Goal: Information Seeking & Learning: Learn about a topic

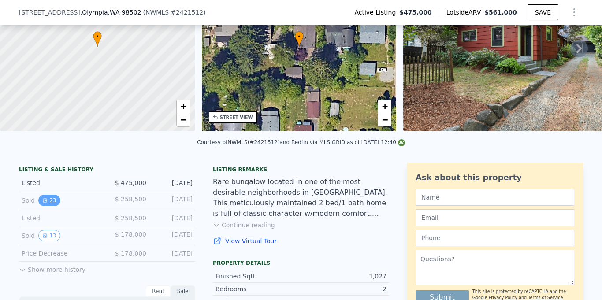
scroll to position [96, 0]
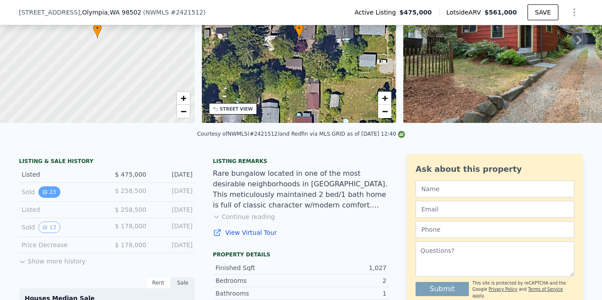
click at [50, 191] on button "23" at bounding box center [49, 191] width 22 height 11
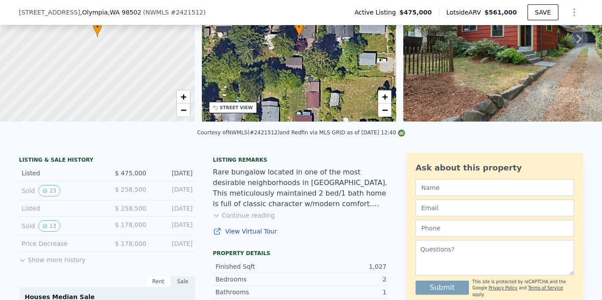
scroll to position [123, 0]
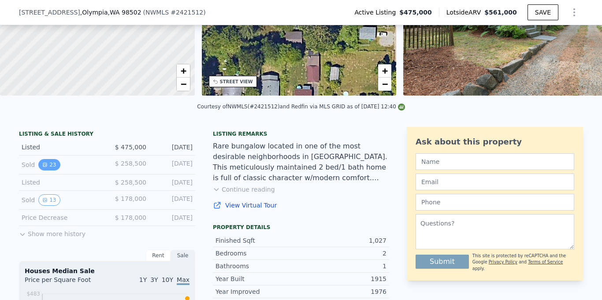
click at [49, 162] on button "23" at bounding box center [49, 164] width 22 height 11
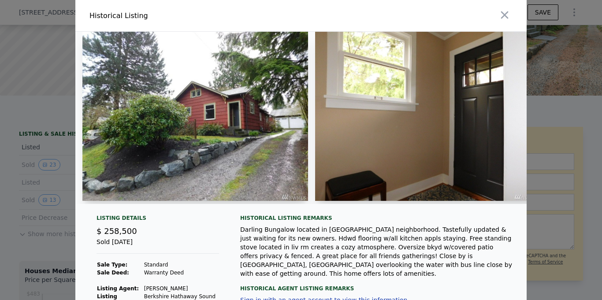
click at [459, 66] on img at bounding box center [428, 116] width 226 height 169
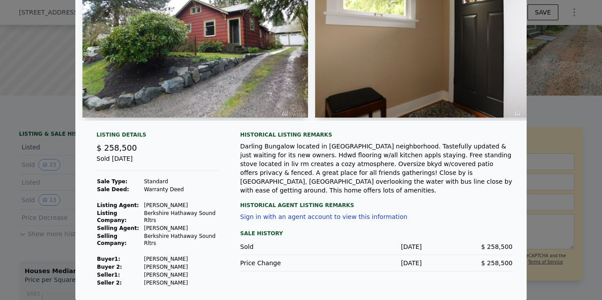
scroll to position [0, 0]
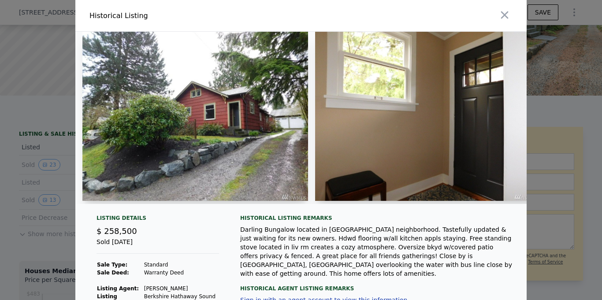
click at [235, 97] on img at bounding box center [195, 116] width 226 height 169
click at [505, 16] on icon "button" at bounding box center [504, 14] width 7 height 7
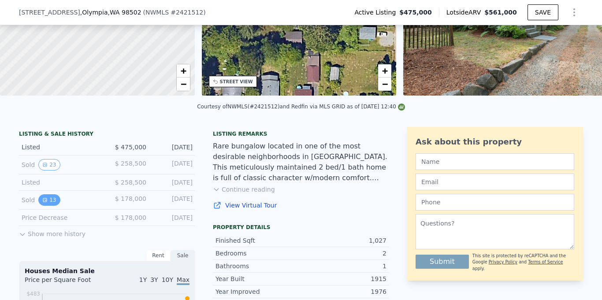
click at [49, 201] on button "13" at bounding box center [49, 199] width 22 height 11
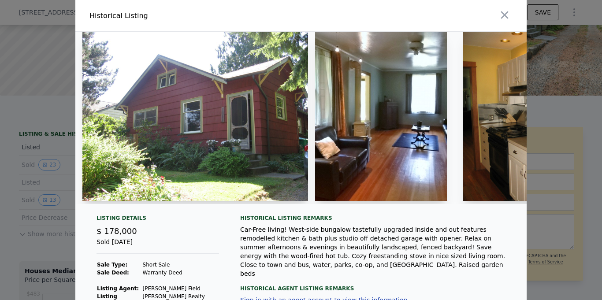
click at [557, 138] on div at bounding box center [301, 150] width 602 height 300
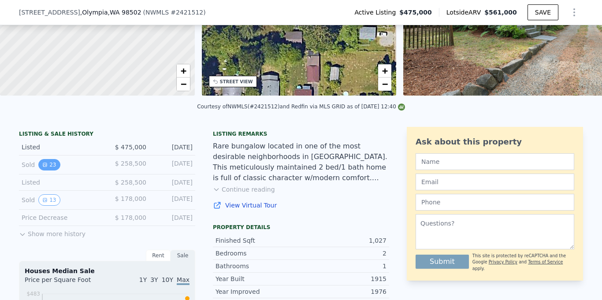
click at [48, 167] on button "23" at bounding box center [49, 164] width 22 height 11
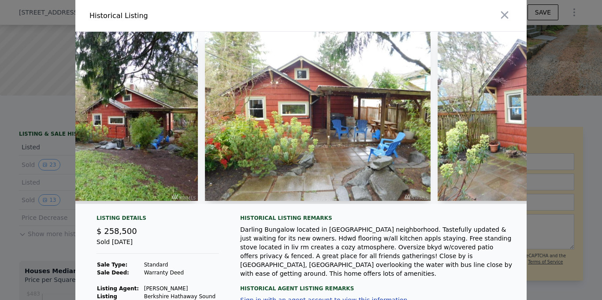
scroll to position [0, 4201]
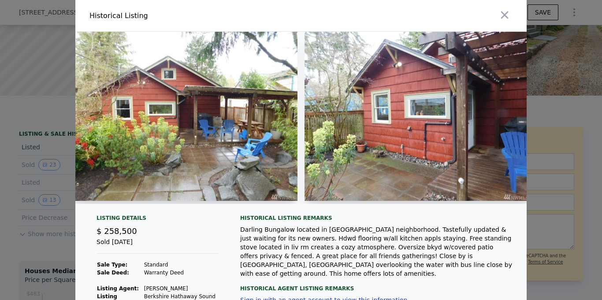
click at [583, 130] on div at bounding box center [301, 150] width 602 height 300
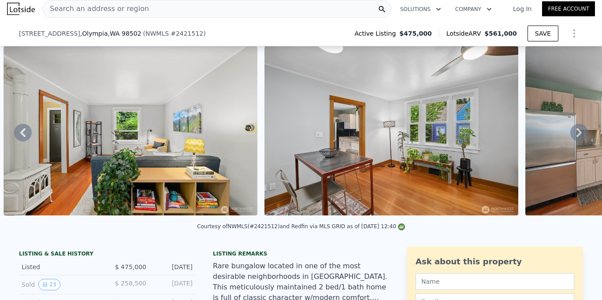
scroll to position [175, 0]
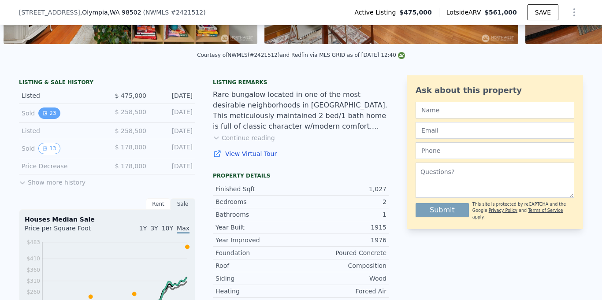
click at [48, 112] on button "23" at bounding box center [49, 113] width 22 height 11
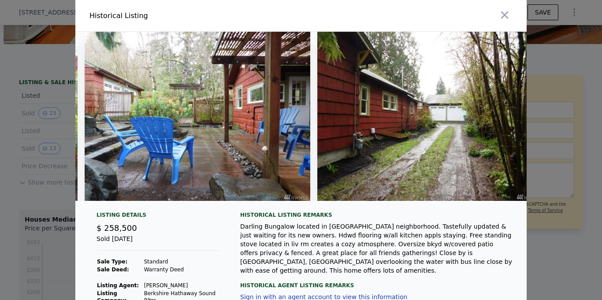
scroll to position [0, 4917]
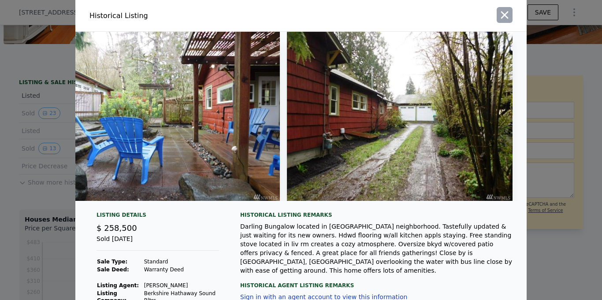
click at [505, 14] on icon "button" at bounding box center [505, 15] width 12 height 12
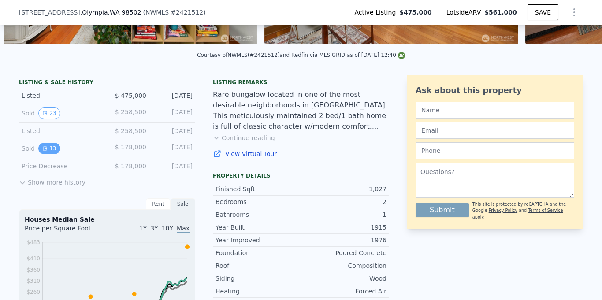
click at [53, 150] on button "13" at bounding box center [49, 148] width 22 height 11
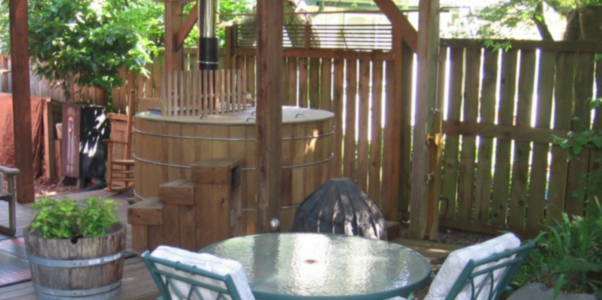
scroll to position [28, 0]
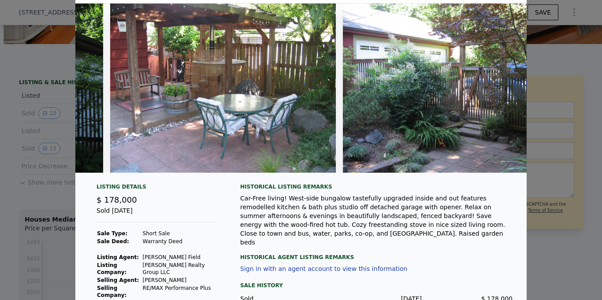
click at [573, 97] on div at bounding box center [301, 150] width 602 height 300
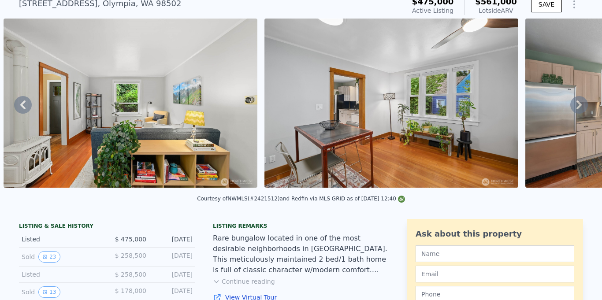
scroll to position [3, 0]
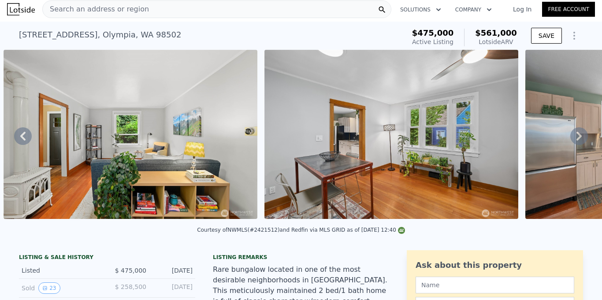
click at [27, 139] on icon at bounding box center [23, 136] width 18 height 18
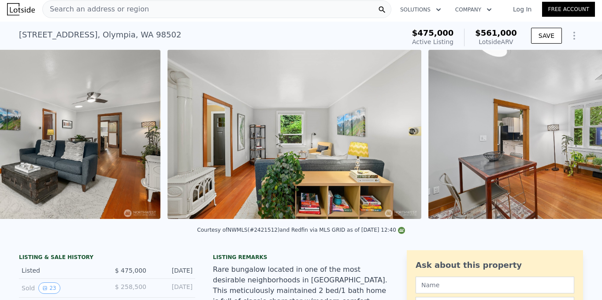
scroll to position [0, 1448]
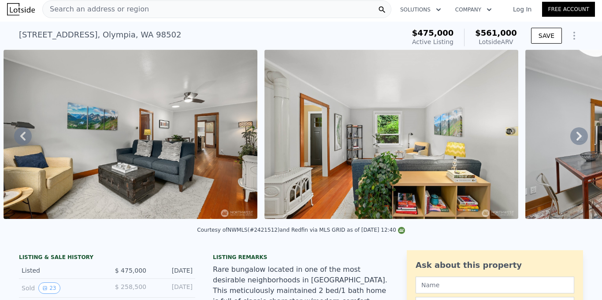
click at [28, 136] on icon at bounding box center [23, 136] width 18 height 18
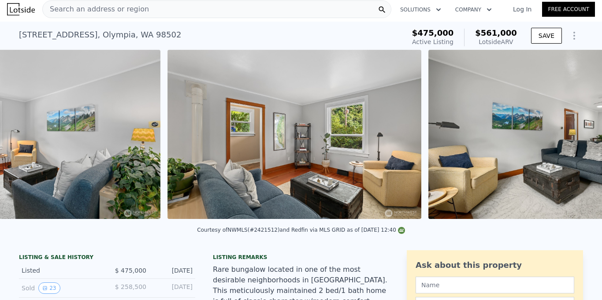
scroll to position [0, 926]
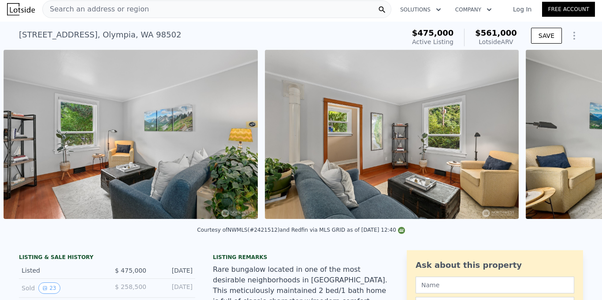
click at [28, 136] on img at bounding box center [131, 134] width 254 height 169
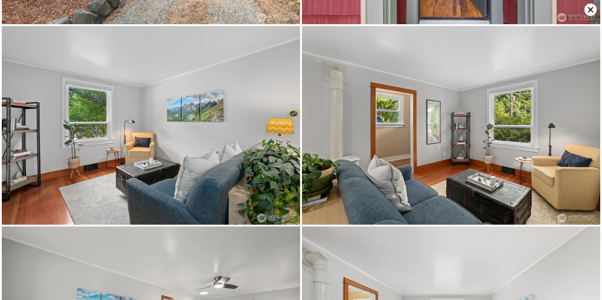
scroll to position [201, 0]
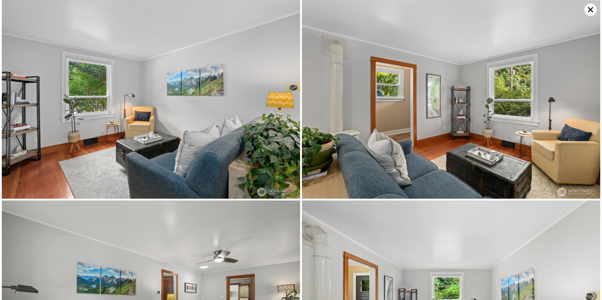
click at [591, 9] on icon at bounding box center [590, 9] width 5 height 5
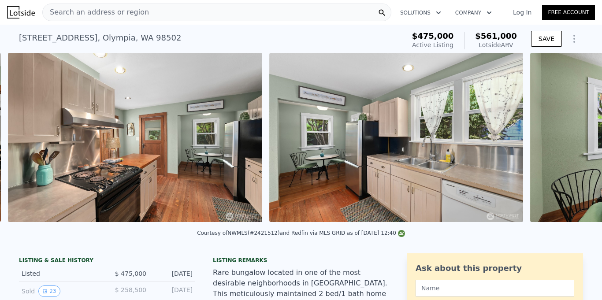
scroll to position [0, 2753]
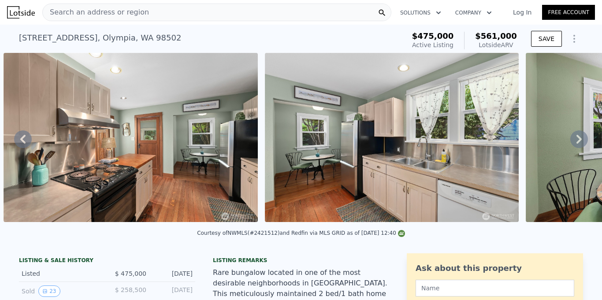
click at [579, 137] on icon at bounding box center [579, 139] width 5 height 9
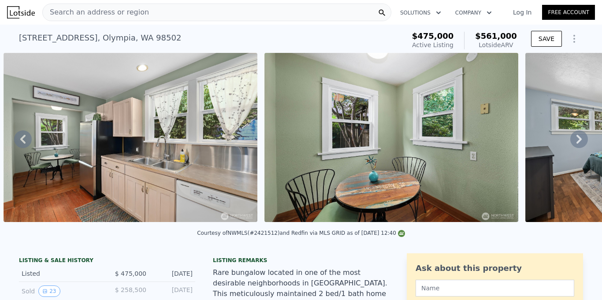
click at [579, 137] on icon at bounding box center [579, 139] width 5 height 9
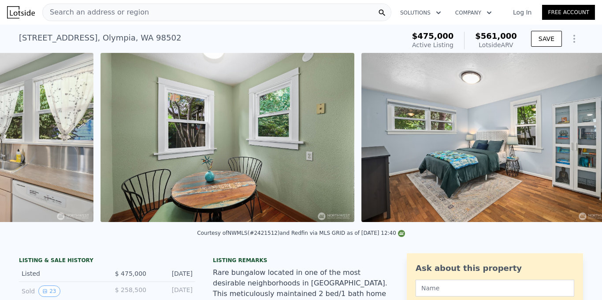
scroll to position [0, 3276]
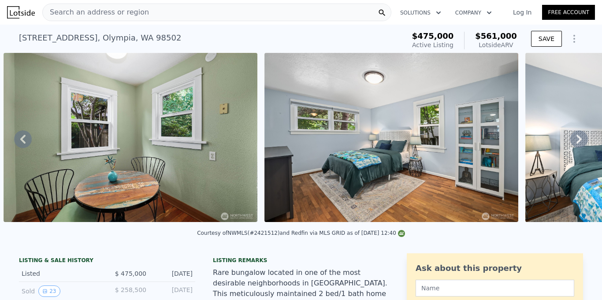
click at [579, 137] on icon at bounding box center [579, 139] width 5 height 9
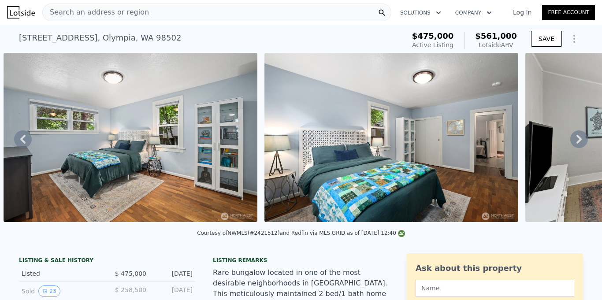
click at [579, 137] on icon at bounding box center [579, 139] width 5 height 9
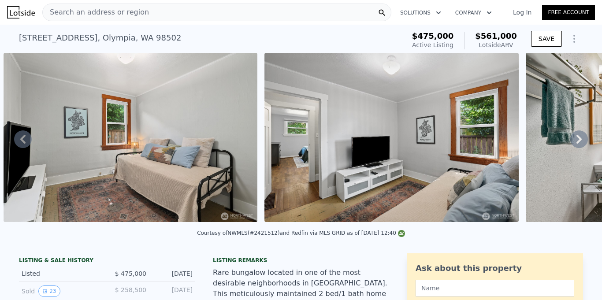
click at [579, 137] on icon at bounding box center [579, 139] width 5 height 9
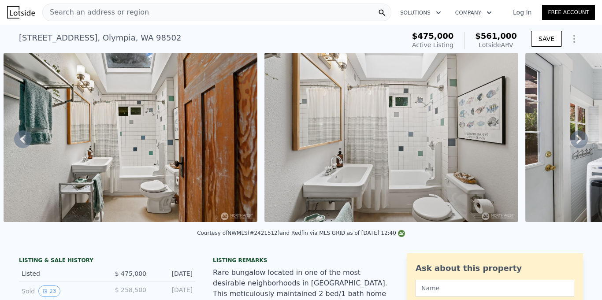
click at [579, 137] on icon at bounding box center [579, 139] width 5 height 9
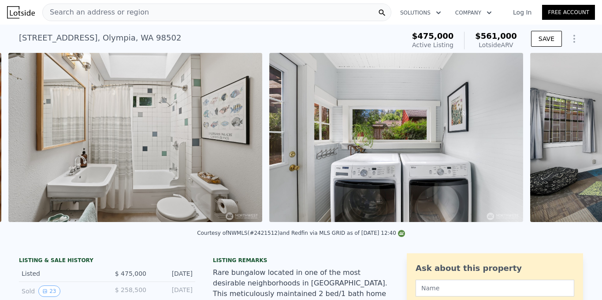
scroll to position [0, 4842]
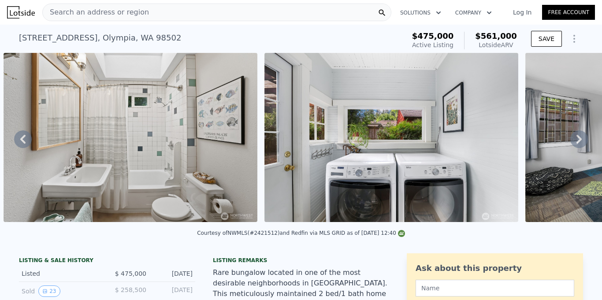
click at [583, 141] on icon at bounding box center [579, 139] width 18 height 18
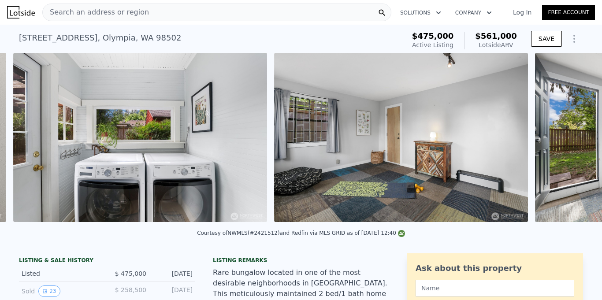
scroll to position [0, 5103]
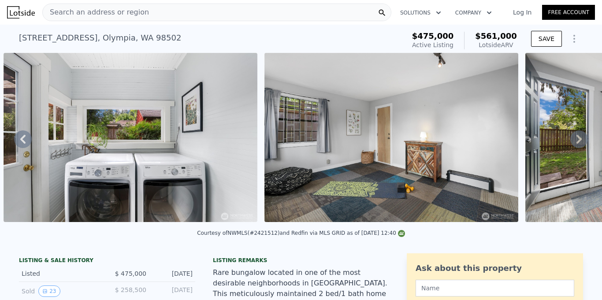
click at [583, 141] on icon at bounding box center [579, 139] width 18 height 18
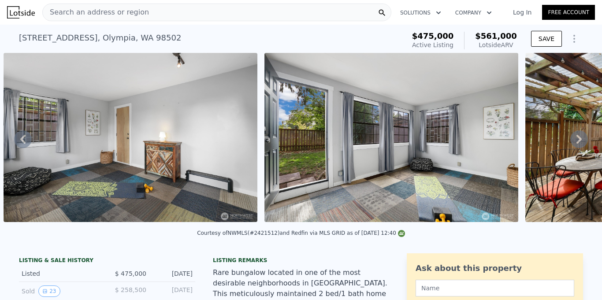
click at [583, 141] on icon at bounding box center [579, 139] width 18 height 18
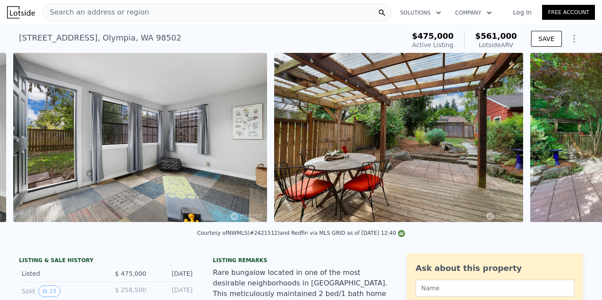
scroll to position [0, 5625]
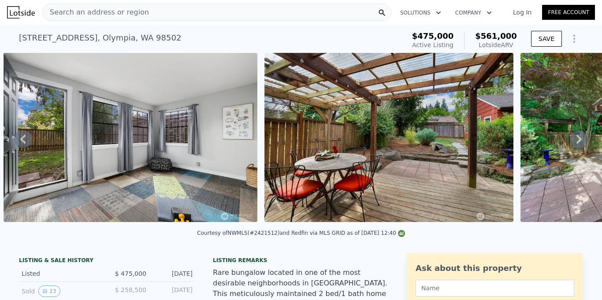
click at [582, 139] on icon at bounding box center [579, 139] width 18 height 18
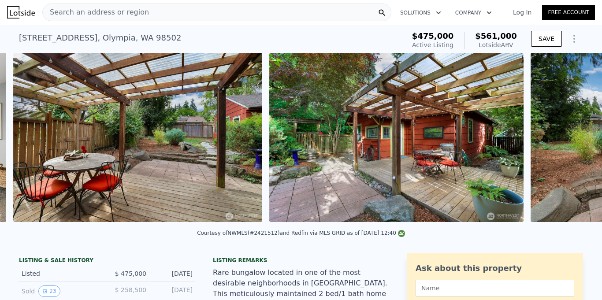
scroll to position [0, 5886]
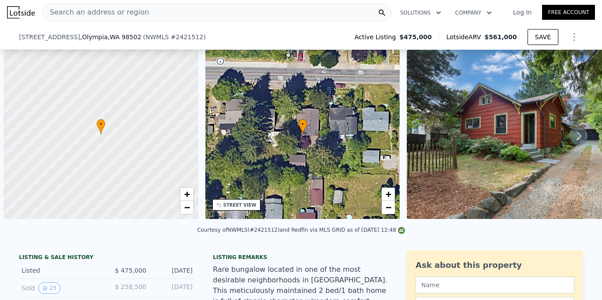
scroll to position [190, 0]
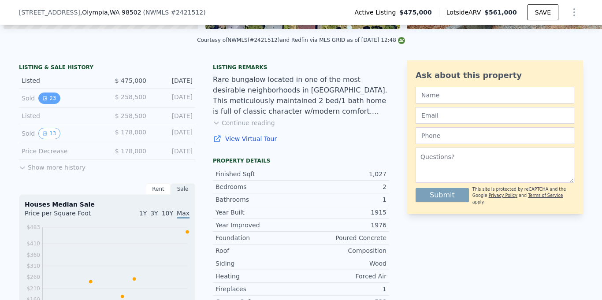
click at [46, 98] on icon "View historical data" at bounding box center [44, 98] width 5 height 5
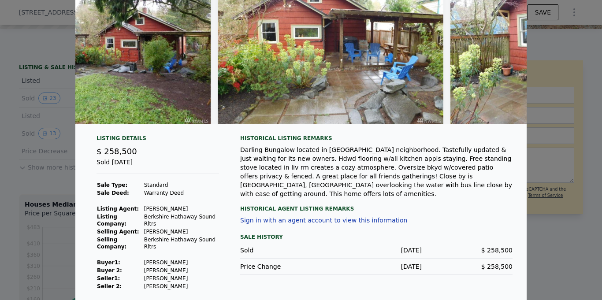
scroll to position [81, 0]
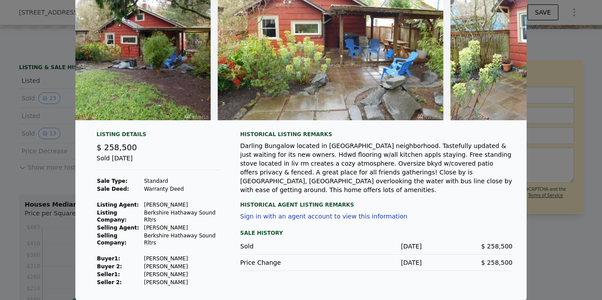
click at [557, 260] on div at bounding box center [301, 150] width 602 height 300
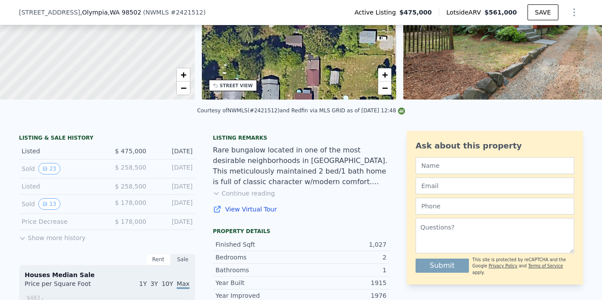
scroll to position [118, 0]
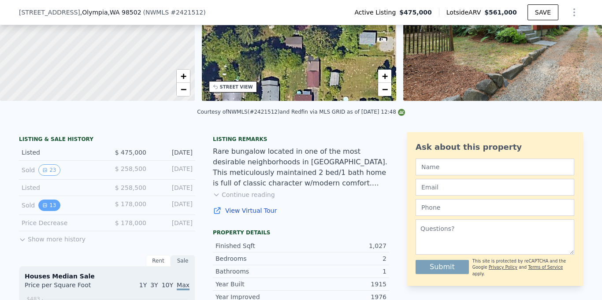
click at [51, 201] on button "13" at bounding box center [49, 205] width 22 height 11
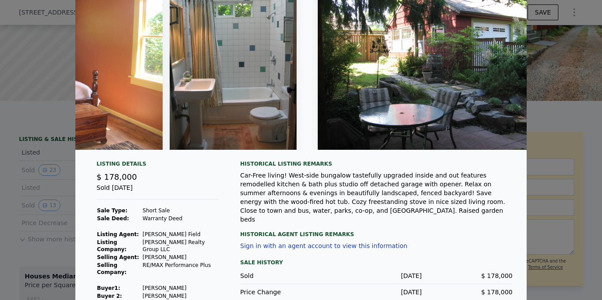
scroll to position [73, 0]
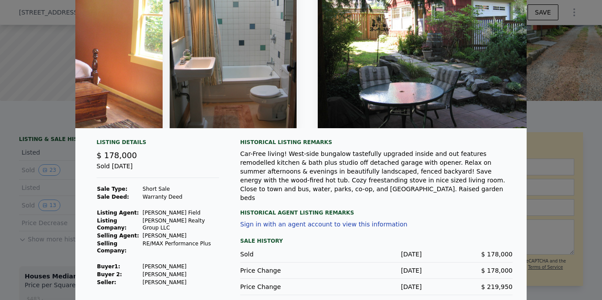
click at [19, 191] on div at bounding box center [301, 150] width 602 height 300
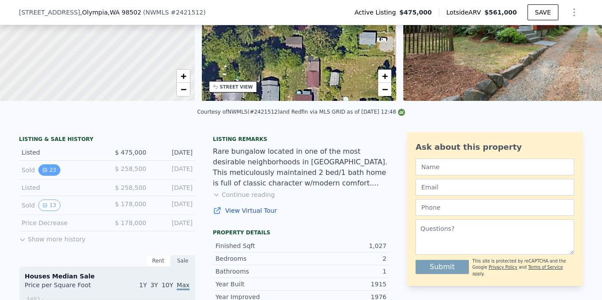
click at [53, 171] on button "23" at bounding box center [49, 169] width 22 height 11
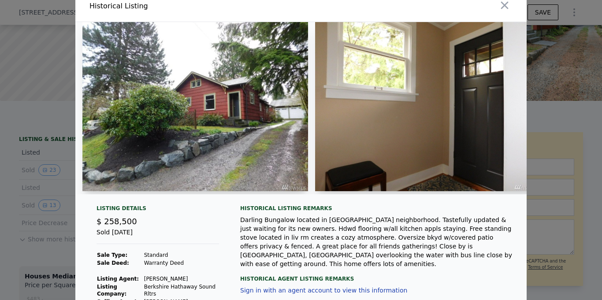
scroll to position [11, 0]
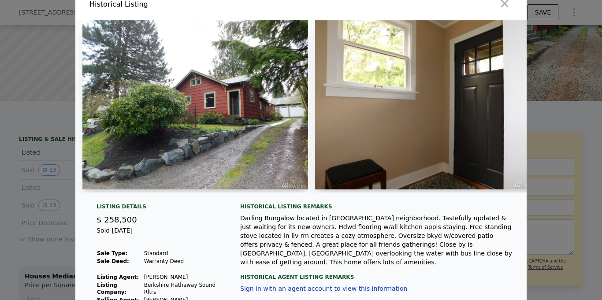
click at [593, 257] on div at bounding box center [301, 150] width 602 height 300
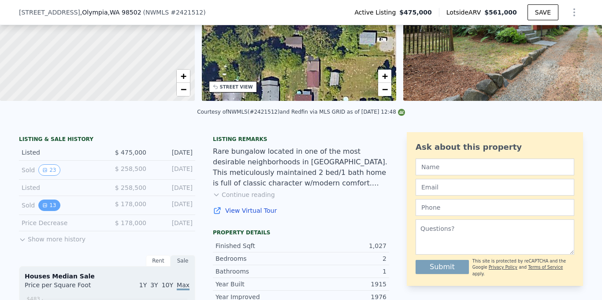
click at [52, 204] on button "13" at bounding box center [49, 205] width 22 height 11
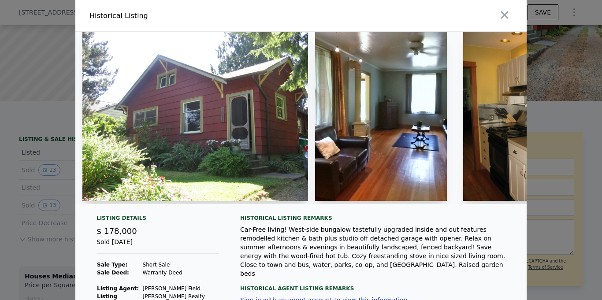
click at [591, 201] on div at bounding box center [301, 150] width 602 height 300
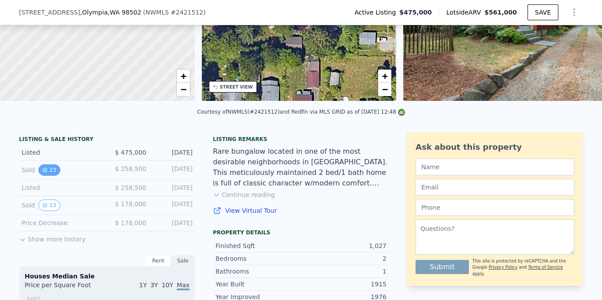
click at [49, 173] on button "23" at bounding box center [49, 169] width 22 height 11
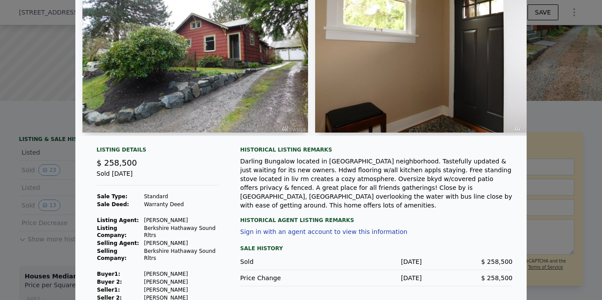
scroll to position [71, 0]
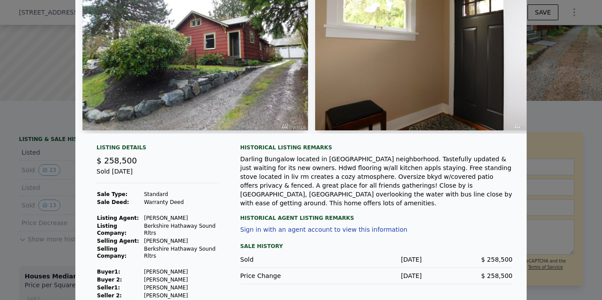
click at [600, 162] on div at bounding box center [301, 150] width 602 height 300
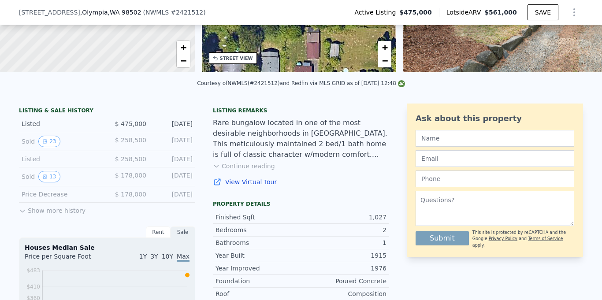
scroll to position [150, 0]
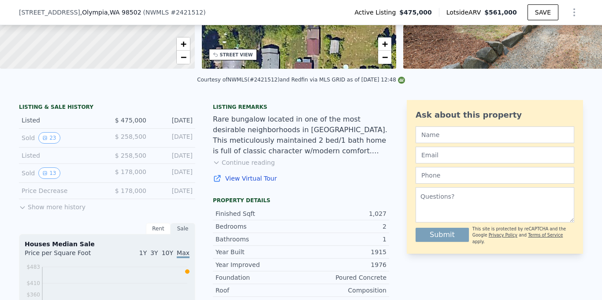
click at [220, 162] on button "Continue reading" at bounding box center [244, 162] width 62 height 9
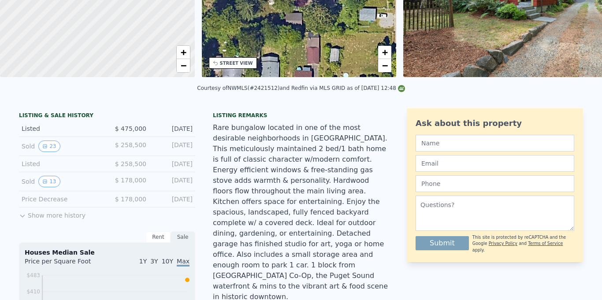
scroll to position [1, 0]
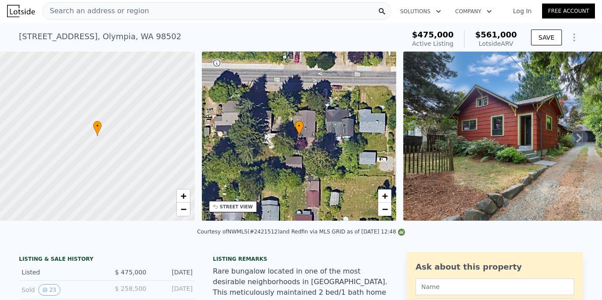
click at [575, 137] on icon at bounding box center [579, 138] width 18 height 18
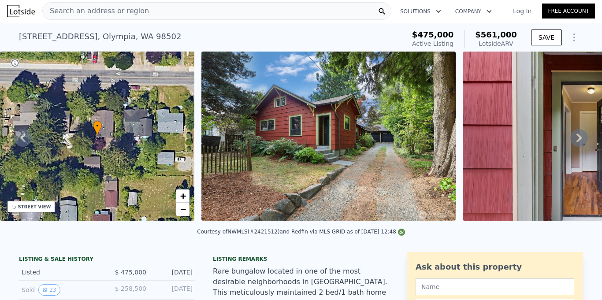
click at [575, 137] on icon at bounding box center [579, 138] width 18 height 18
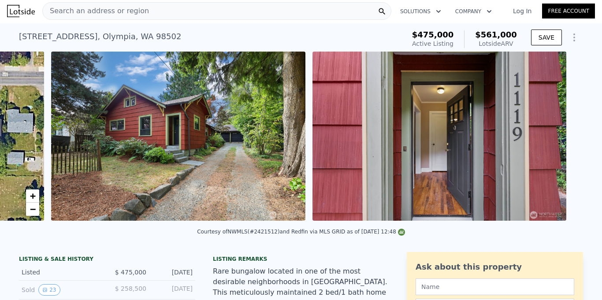
scroll to position [0, 403]
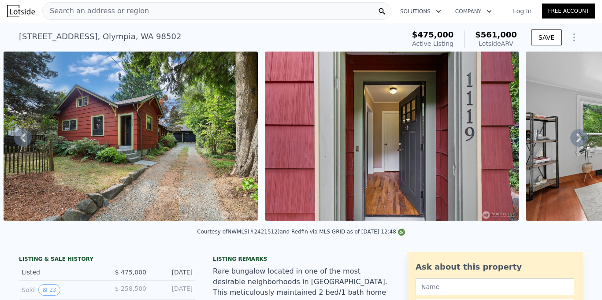
click at [575, 137] on icon at bounding box center [579, 138] width 18 height 18
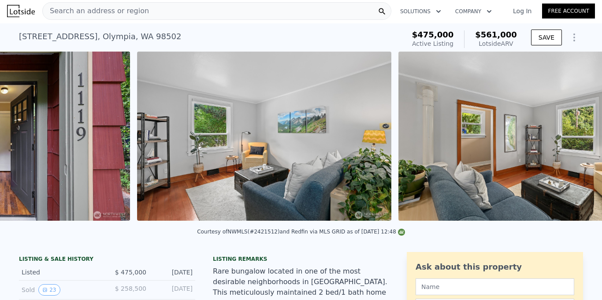
scroll to position [0, 926]
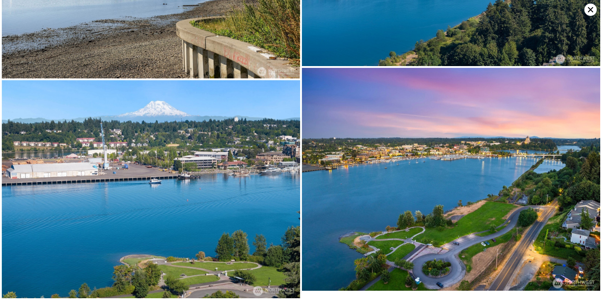
scroll to position [2007, 0]
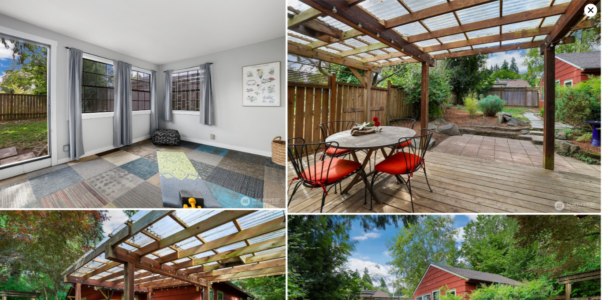
click at [246, 100] on img at bounding box center [151, 99] width 298 height 199
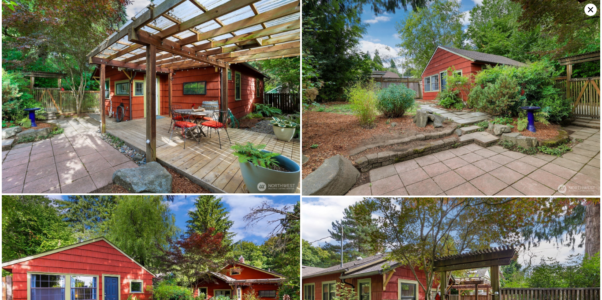
scroll to position [2211, 0]
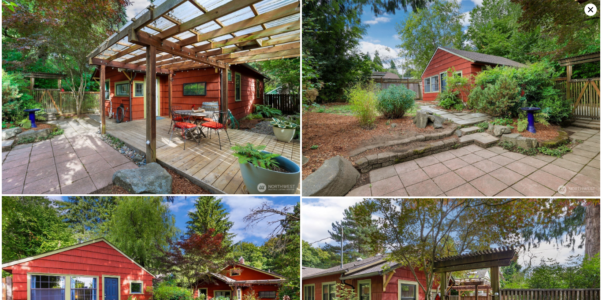
click at [172, 113] on img at bounding box center [151, 95] width 298 height 199
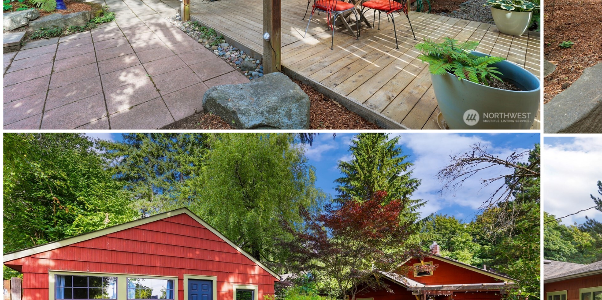
scroll to position [0, 0]
